Goal: Task Accomplishment & Management: Manage account settings

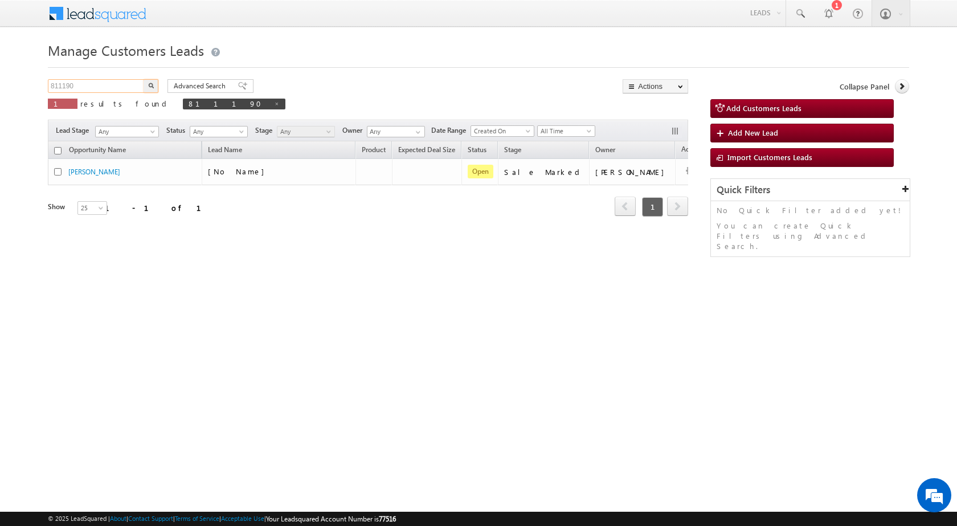
drag, startPoint x: 105, startPoint y: 87, endPoint x: 17, endPoint y: 87, distance: 87.7
click at [18, 87] on body "Menu [PERSON_NAME] sitar a7@ks erve." at bounding box center [478, 161] width 957 height 323
paste input "41"
type input "811410"
click at [157, 83] on button "button" at bounding box center [150, 86] width 15 height 14
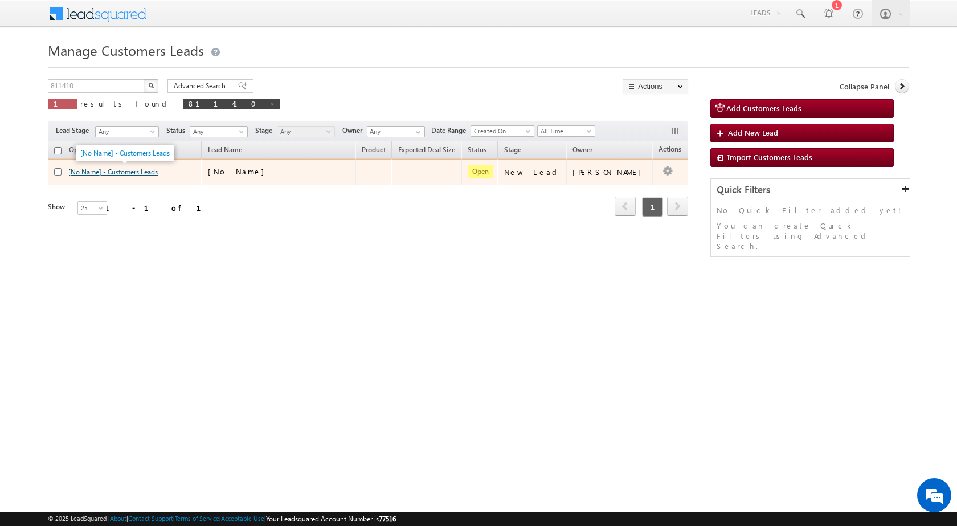
click at [92, 173] on link "[No Name] - Customers Leads" at bounding box center [112, 171] width 89 height 9
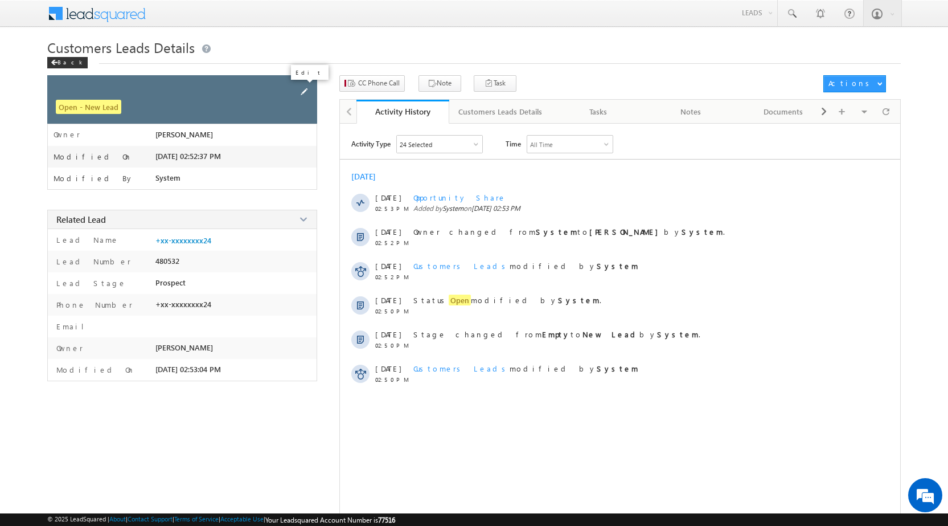
click at [307, 93] on span at bounding box center [304, 91] width 13 height 13
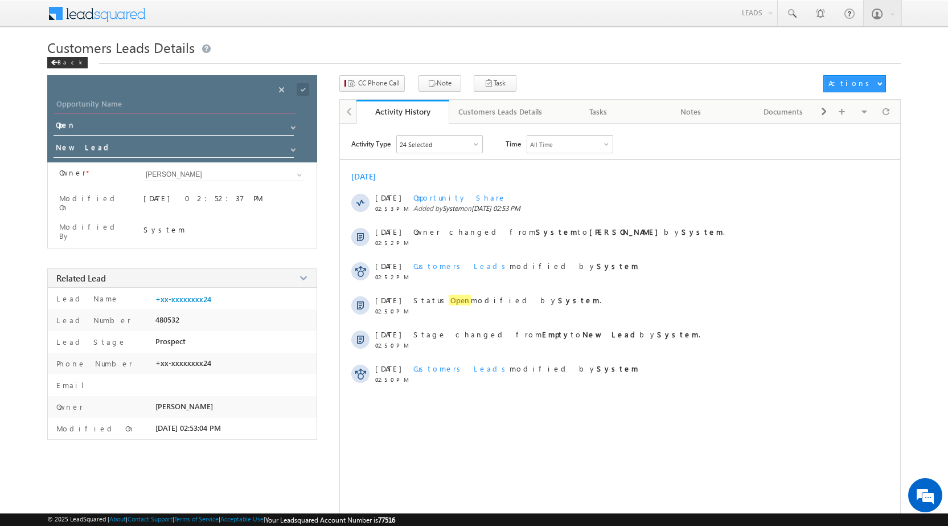
click at [190, 103] on input "Opportunity Name" at bounding box center [175, 105] width 242 height 16
type input "Hamjad"
click at [309, 93] on span at bounding box center [303, 89] width 13 height 13
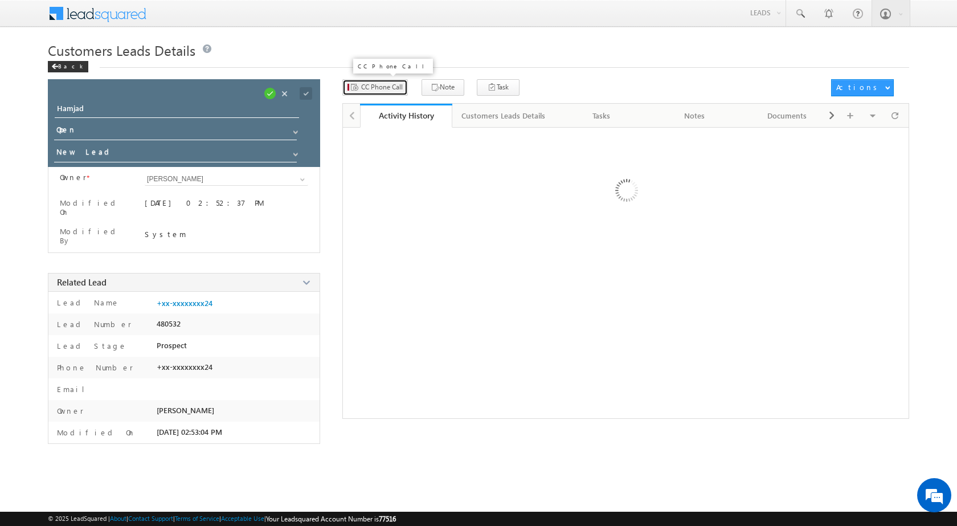
click at [388, 87] on span "CC Phone Call" at bounding box center [382, 87] width 42 height 10
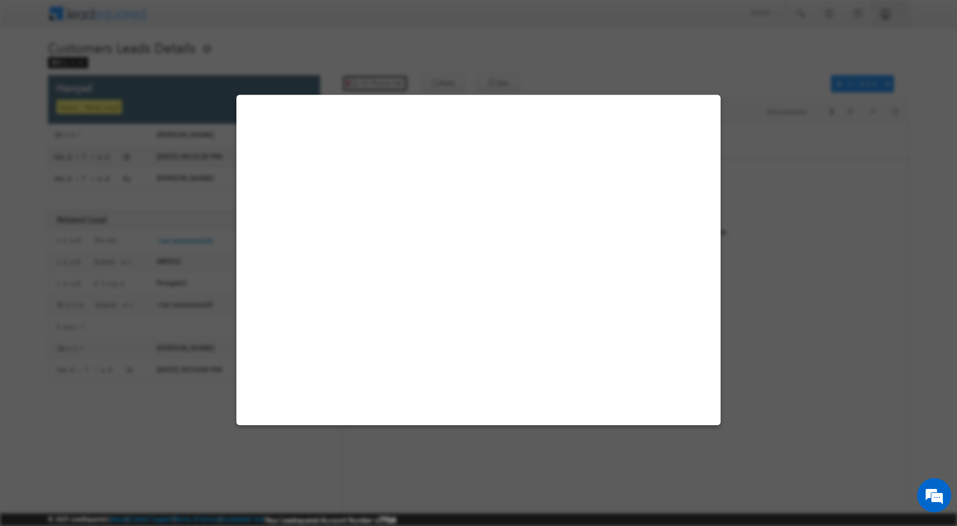
select select "Saharanpur"
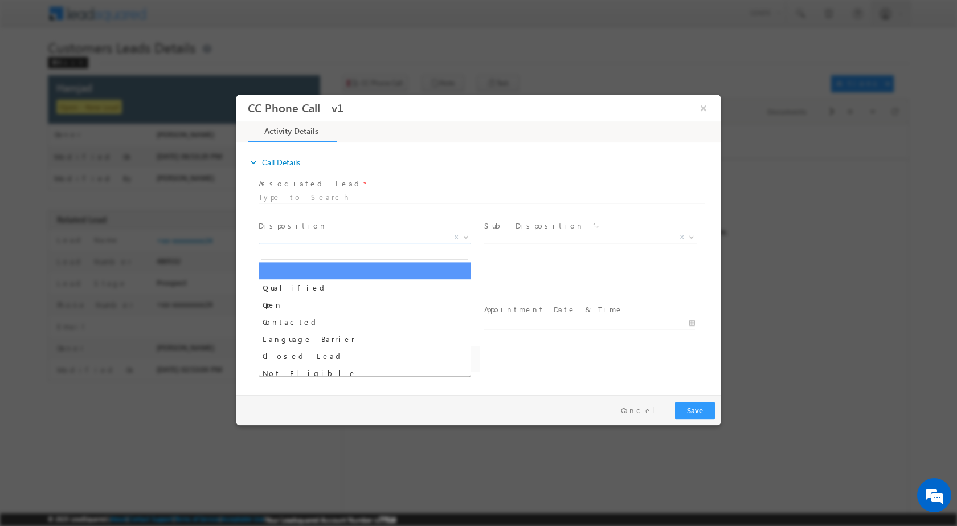
click at [466, 234] on b at bounding box center [465, 236] width 7 height 4
select select "adnan.hasan@sgrlimited.in"
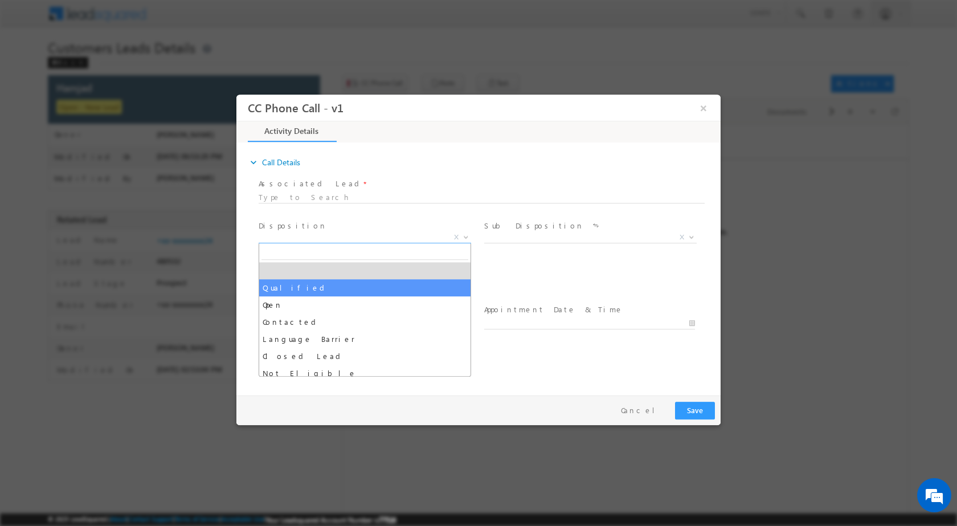
select select "Qualified"
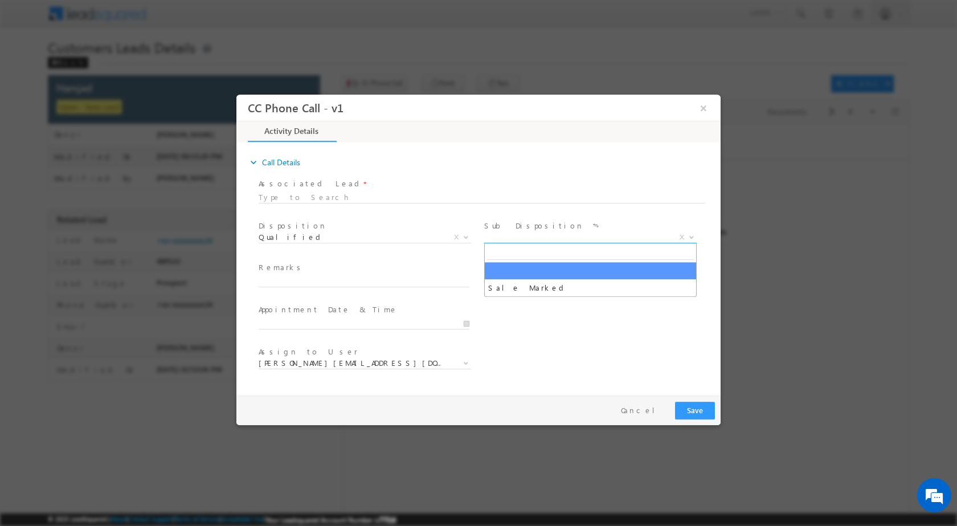
click at [696, 236] on span "X" at bounding box center [590, 236] width 212 height 11
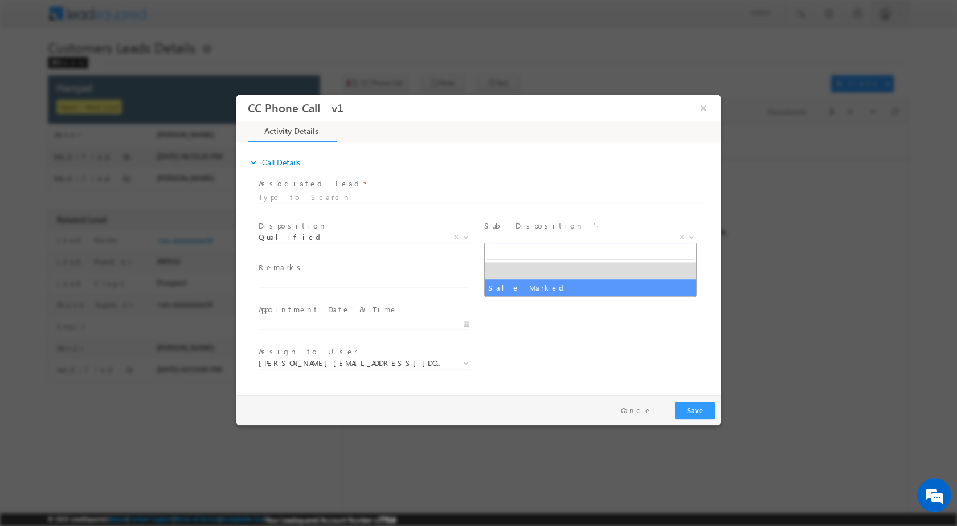
select select "Sale Marked"
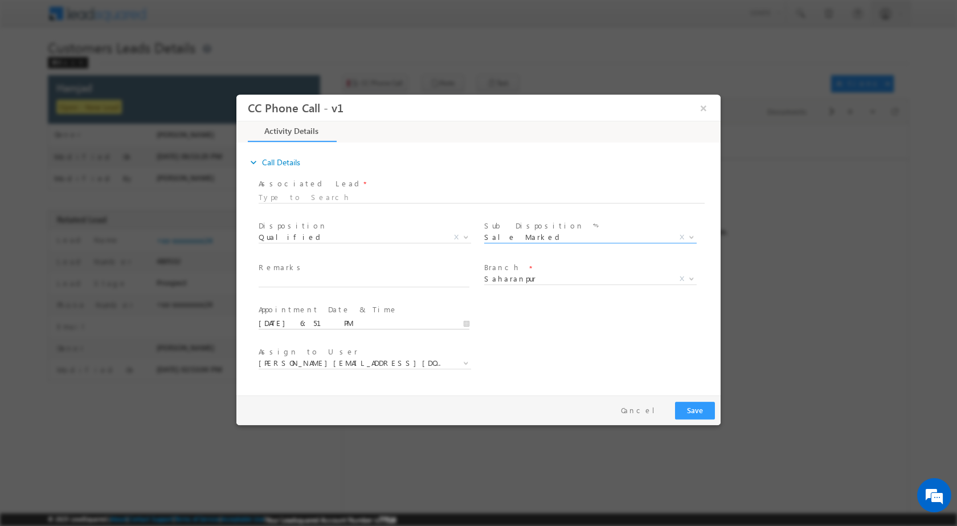
click at [465, 326] on input "09/01/2025 6:51 PM" at bounding box center [364, 322] width 211 height 11
type input "09/02/2025 6:51 PM"
type input "11"
type input "09/02/2025 11:51 PM"
click at [335, 313] on div "51" at bounding box center [331, 308] width 47 height 17
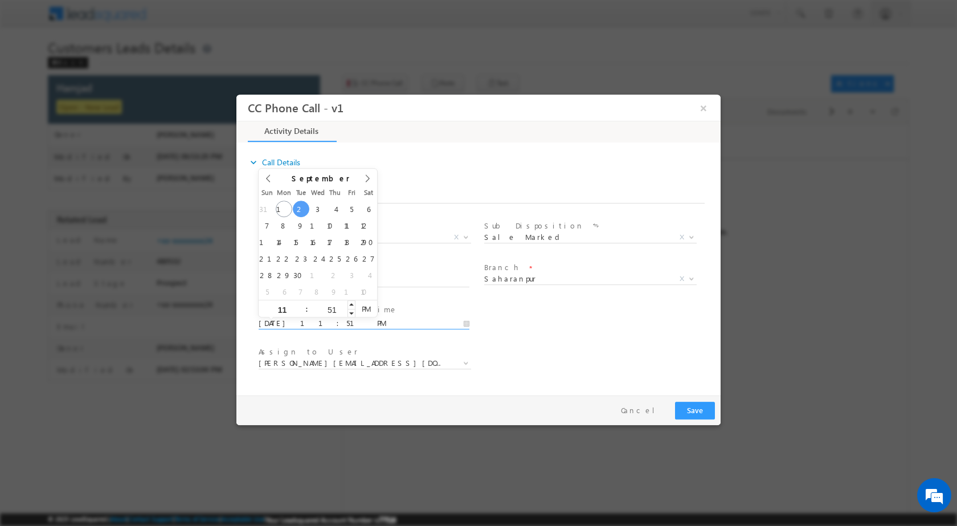
click at [329, 304] on div "51" at bounding box center [331, 308] width 47 height 17
click at [333, 309] on input "51" at bounding box center [331, 308] width 47 height 7
type input "00"
type input "09/02/2025 11:00 AM"
click at [367, 310] on span "AM" at bounding box center [365, 308] width 21 height 17
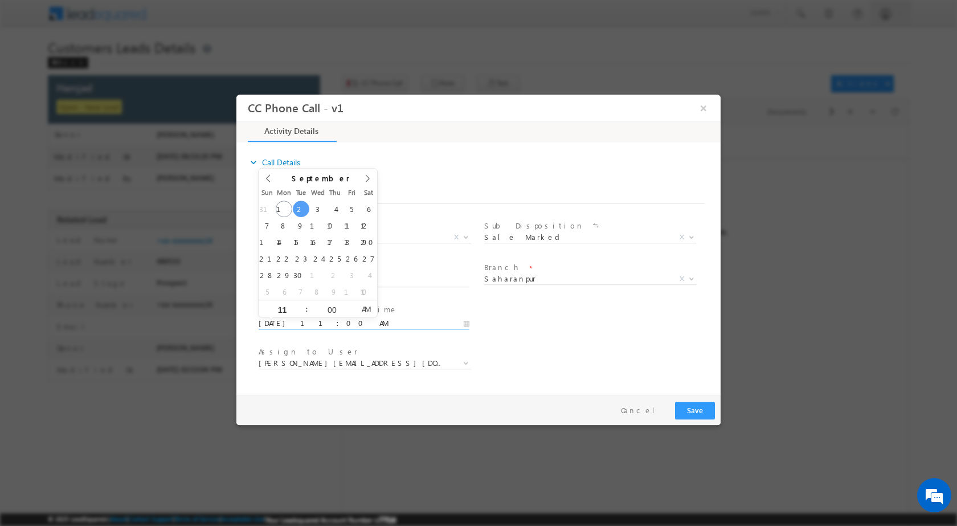
type input "00"
click at [585, 311] on div "User Branch * Appointment Date & Time * 09/02/2025 11:00 AM" at bounding box center [488, 322] width 464 height 42
click at [269, 278] on input "text" at bounding box center [364, 280] width 211 height 11
paste input "01/09-Customer Name is Hamjad Customer age is 32 yrs Loan Type is Construction …"
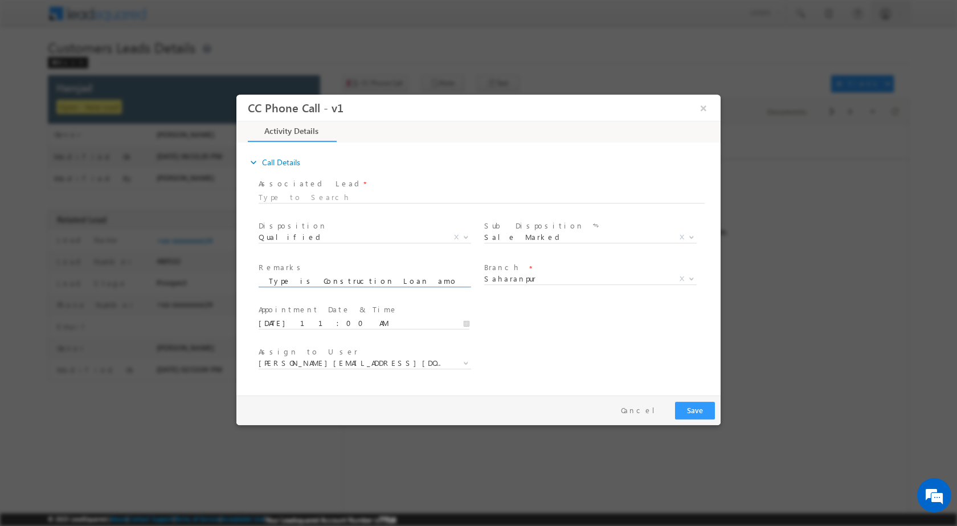
type input "01/09-Customer Name is Hamjad Customer age is 32 yrs Loan Type is Construction …"
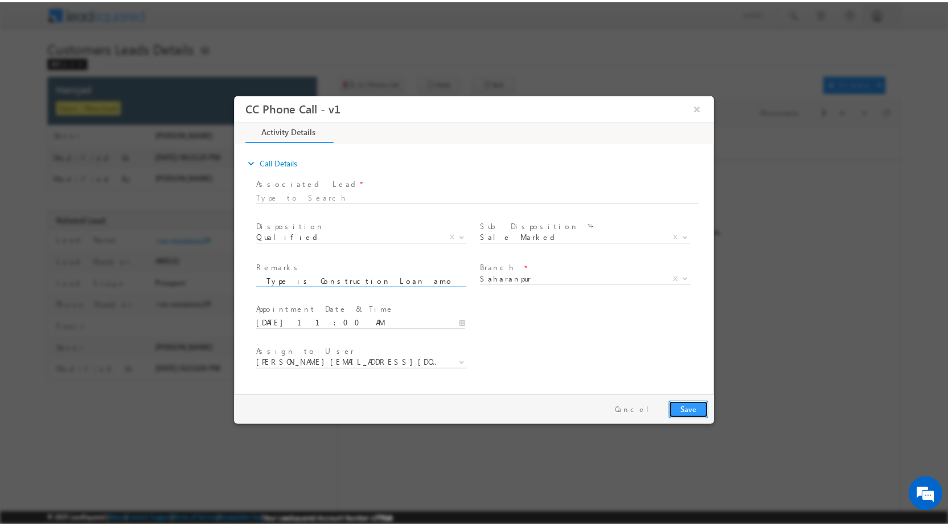
scroll to position [0, 0]
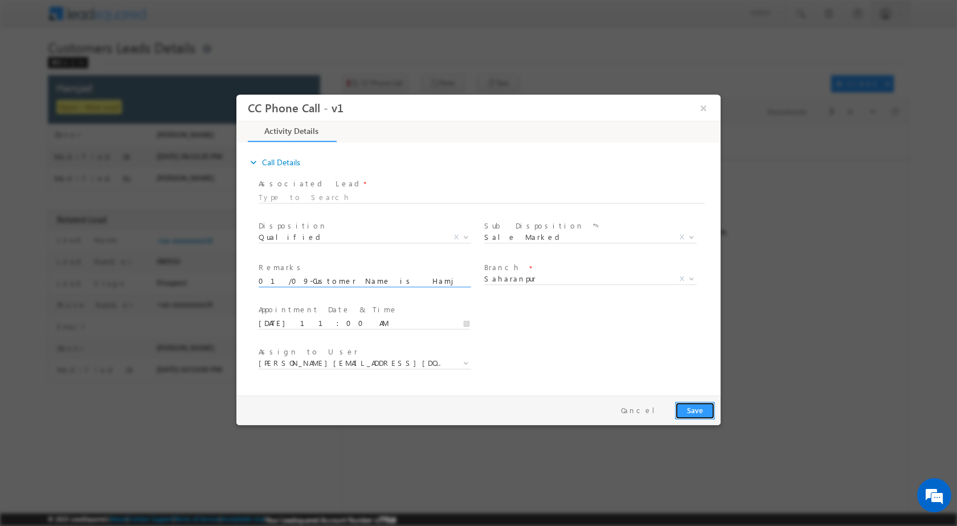
click at [707, 404] on button "Save" at bounding box center [695, 410] width 40 height 18
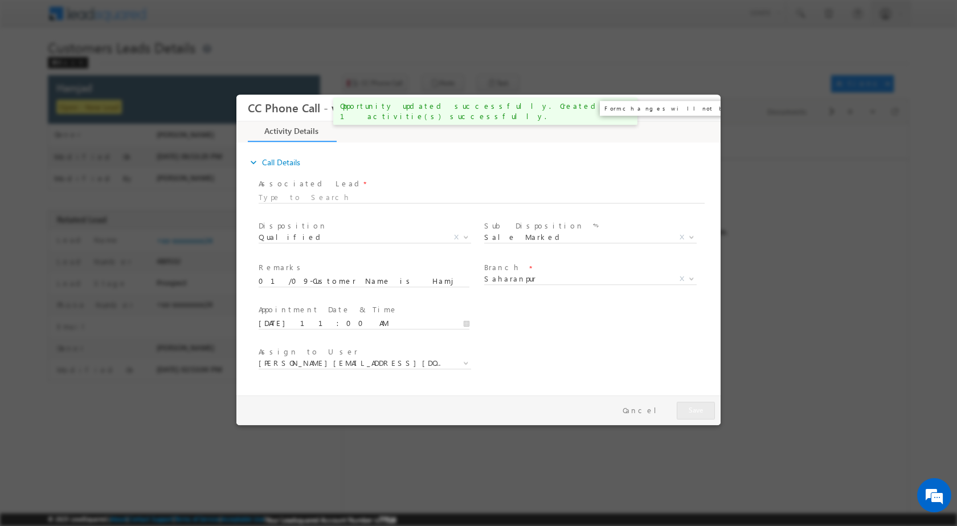
click at [702, 111] on button "×" at bounding box center [703, 107] width 19 height 21
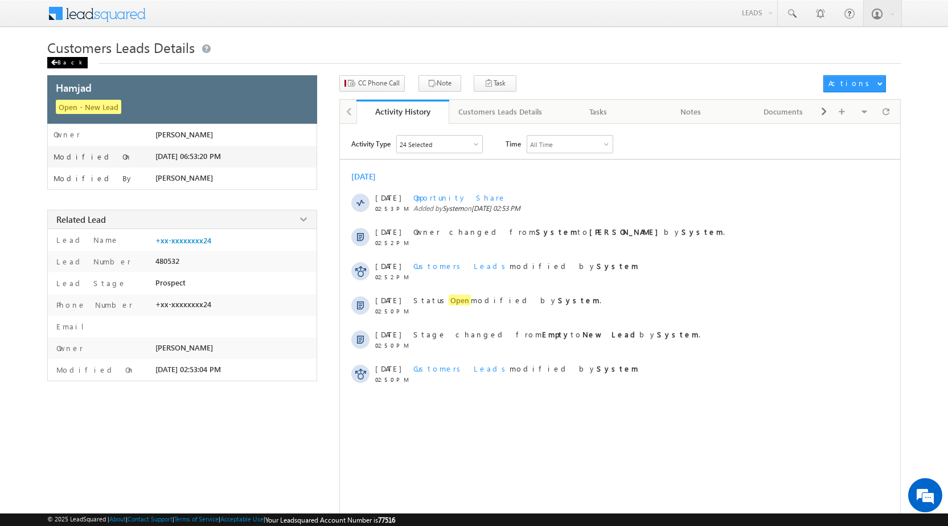
click at [61, 59] on div "Back" at bounding box center [67, 62] width 40 height 11
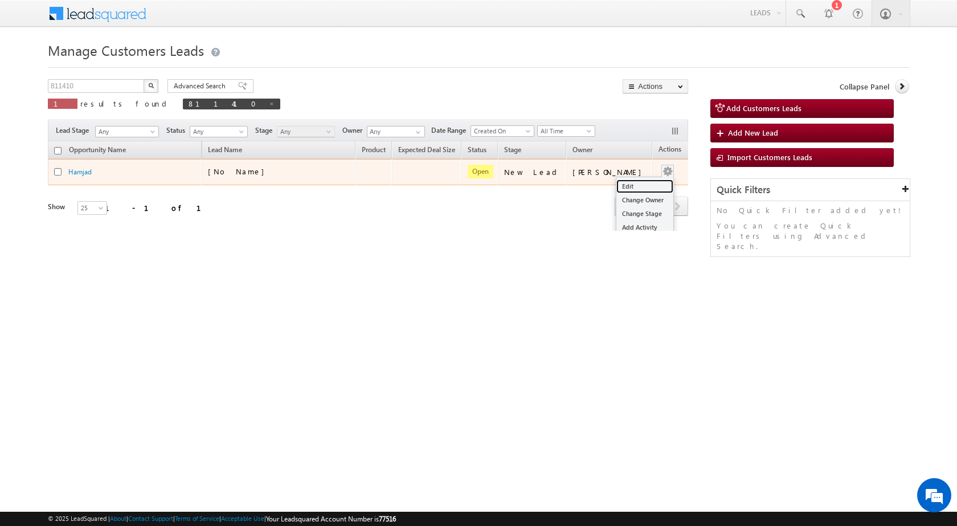
click at [638, 182] on link "Edit" at bounding box center [644, 186] width 57 height 14
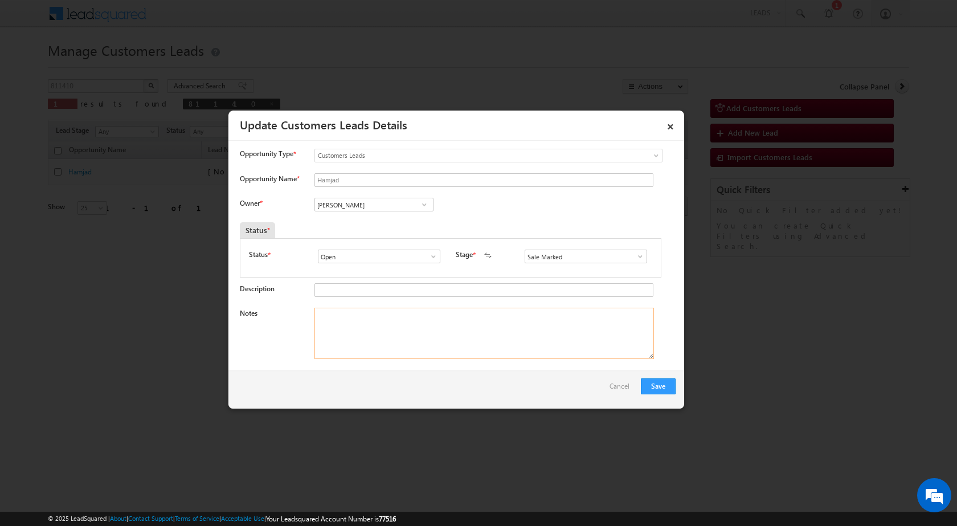
click at [454, 330] on textarea "Notes" at bounding box center [483, 332] width 339 height 51
paste textarea "01/09-Customer Name is Hamjad Customer age is 32 yrs Loan Type is Construction …"
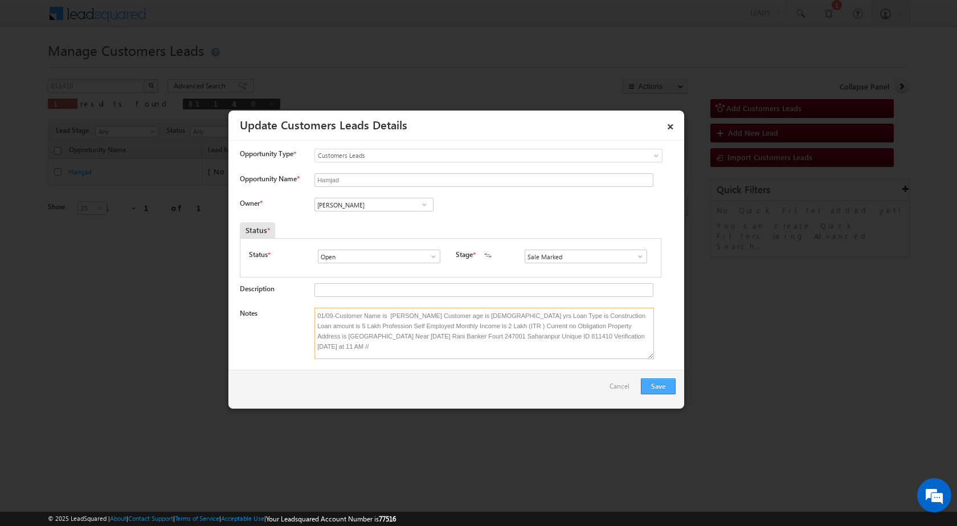
type textarea "01/09-Customer Name is Hamjad Customer age is 32 yrs Loan Type is Construction …"
click at [658, 381] on button "Save" at bounding box center [658, 386] width 35 height 16
